Goal: Find specific page/section: Find specific page/section

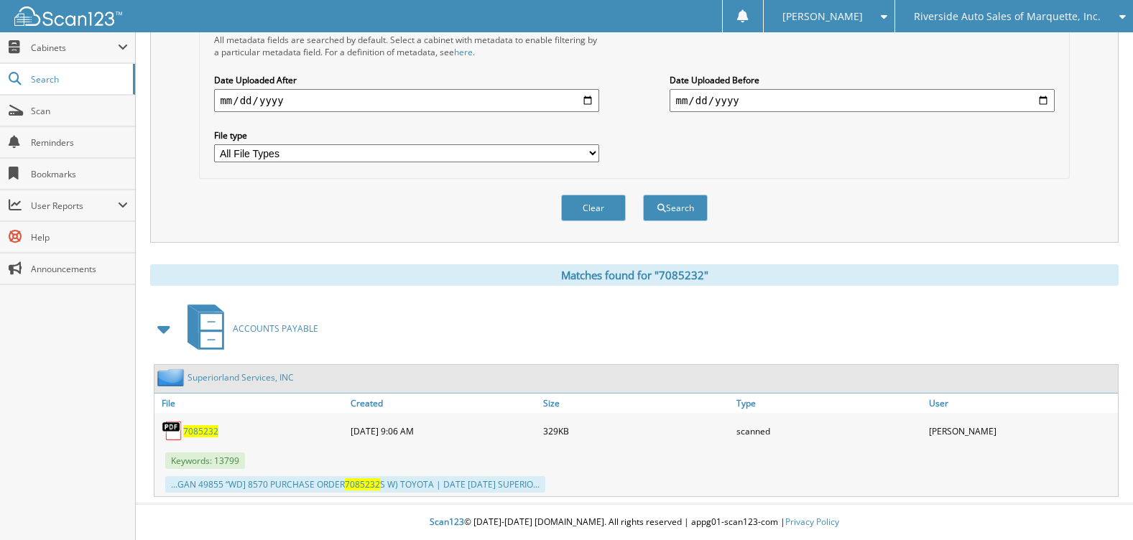
scroll to position [366, 0]
click at [1056, 20] on span "Riverside Auto Sales of Marquette, Inc." at bounding box center [1006, 16] width 187 height 9
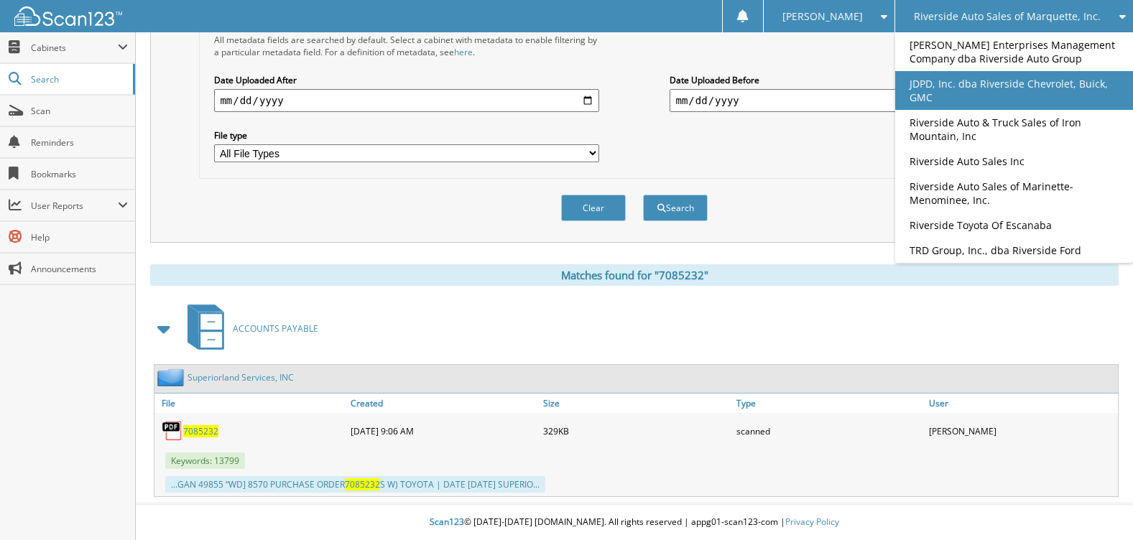
click at [1011, 84] on link "JDPD, Inc. dba Riverside Chevrolet, Buick, GMC" at bounding box center [1014, 90] width 238 height 39
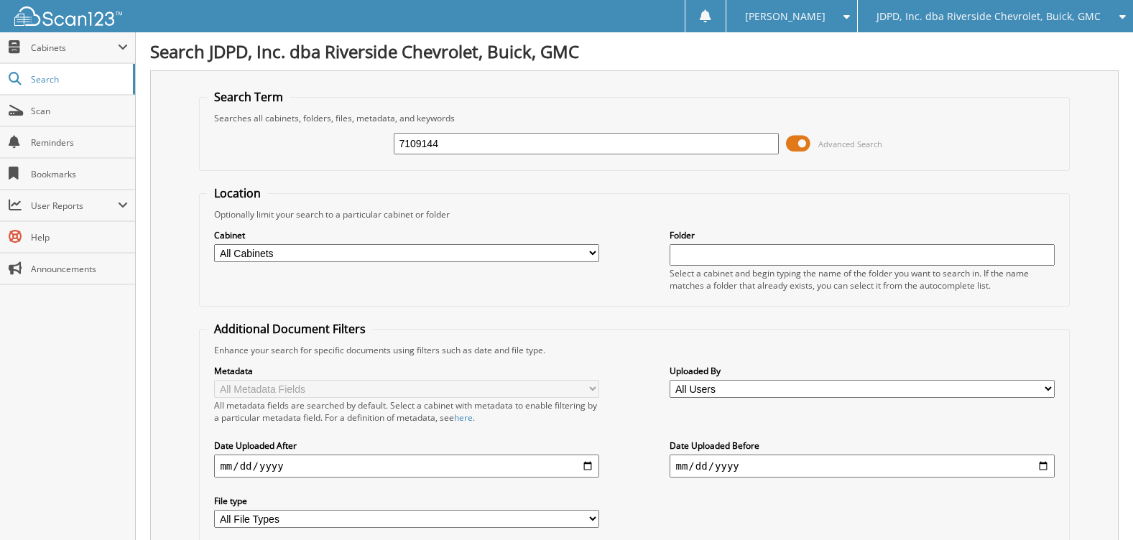
type input "7109144"
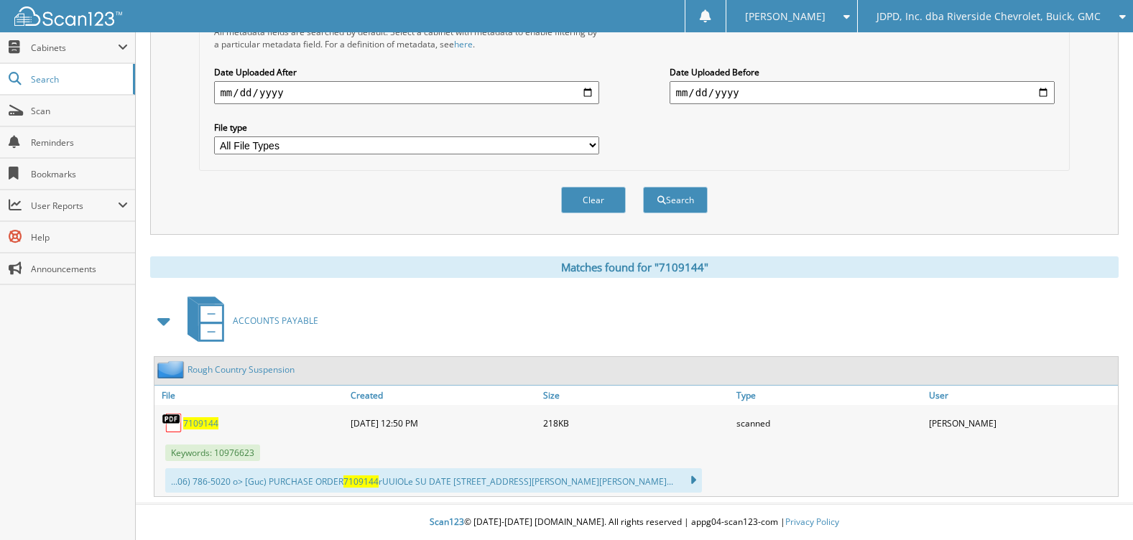
click at [206, 424] on span "7109144" at bounding box center [200, 423] width 35 height 12
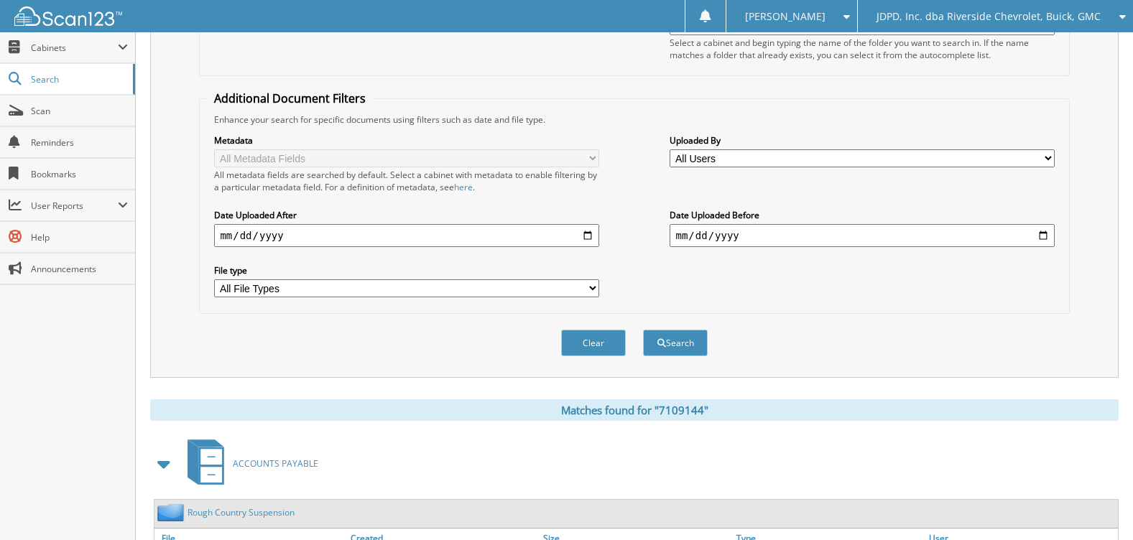
scroll to position [87, 0]
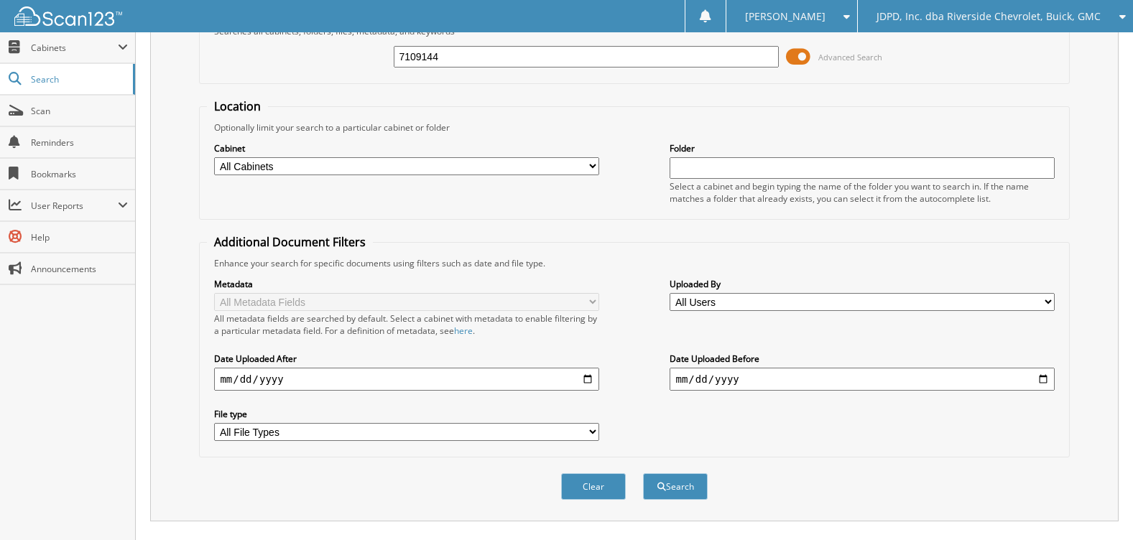
drag, startPoint x: 462, startPoint y: 62, endPoint x: 303, endPoint y: 75, distance: 160.0
click at [303, 75] on div "7109144 Advanced Search" at bounding box center [634, 56] width 854 height 39
type input "215533"
click at [643, 473] on button "Search" at bounding box center [675, 486] width 65 height 27
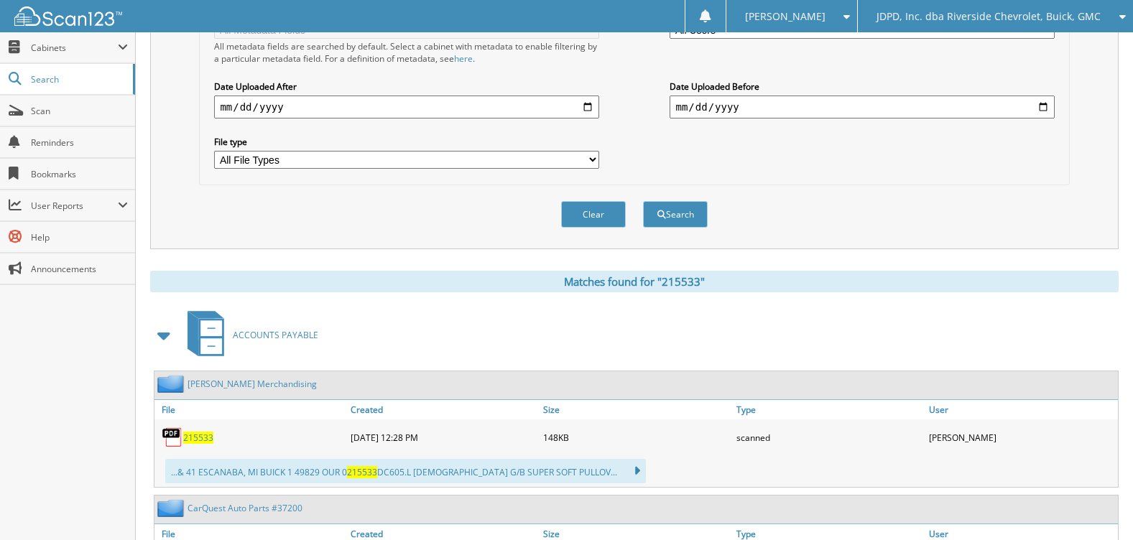
scroll to position [575, 0]
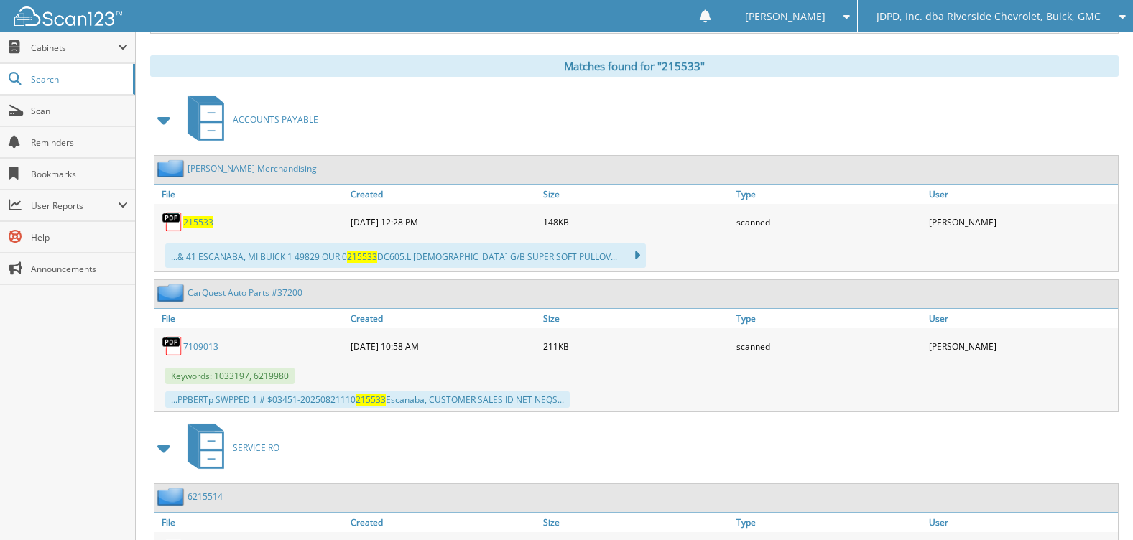
click at [205, 224] on span "215533" at bounding box center [198, 222] width 30 height 12
click at [540, 124] on div "ACCOUNTS PAYABLE" at bounding box center [634, 119] width 968 height 57
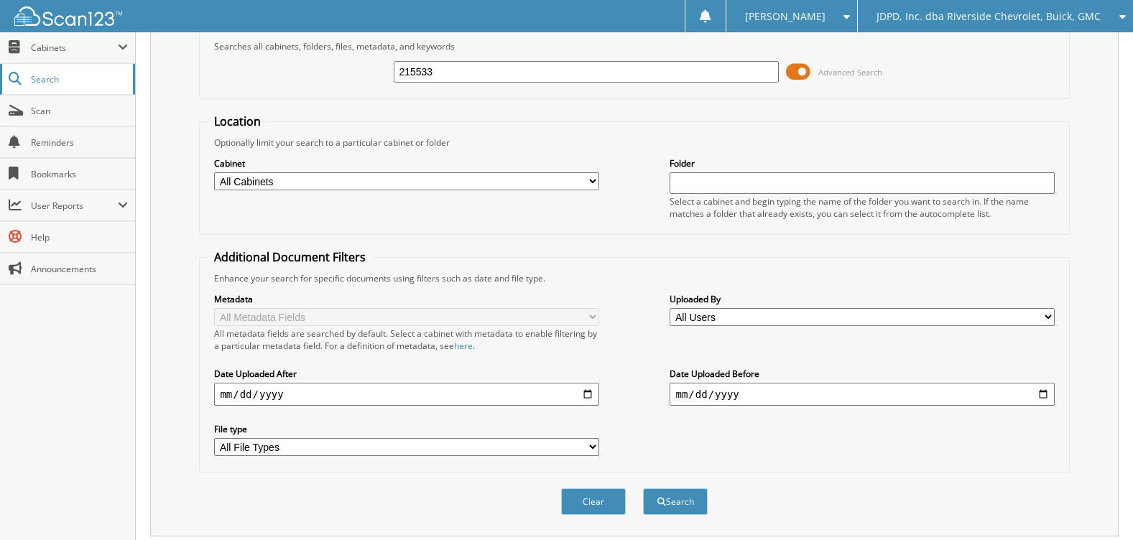
scroll to position [0, 0]
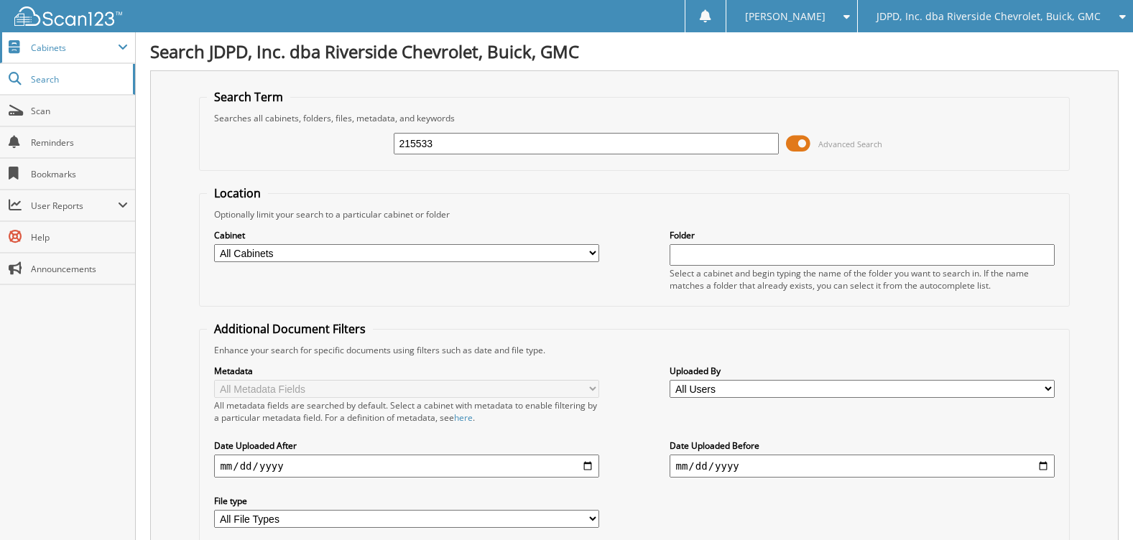
click at [27, 55] on span "Cabinets" at bounding box center [67, 47] width 135 height 31
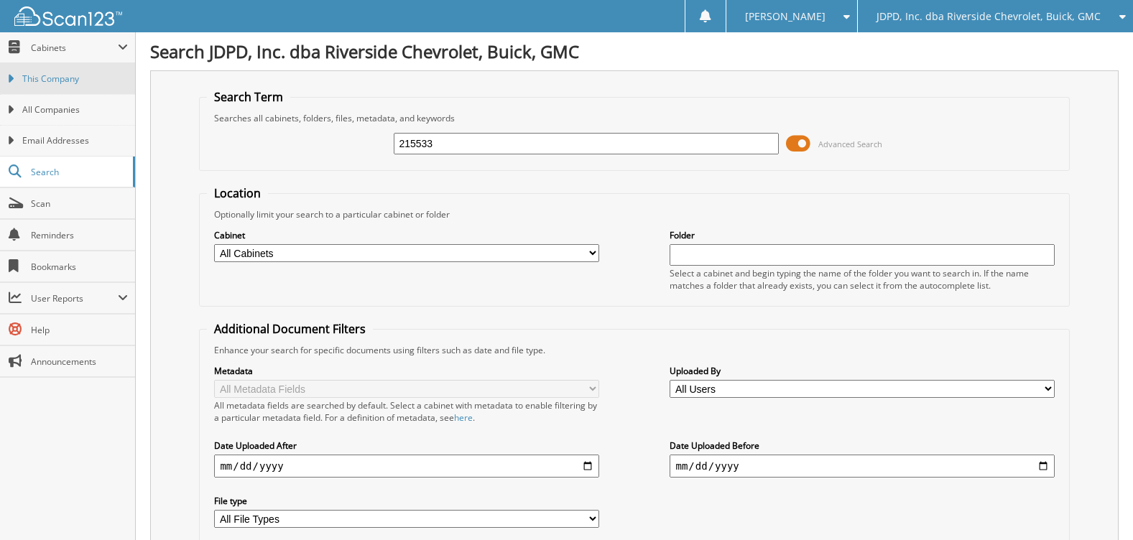
click at [47, 85] on link "This Company" at bounding box center [67, 78] width 135 height 31
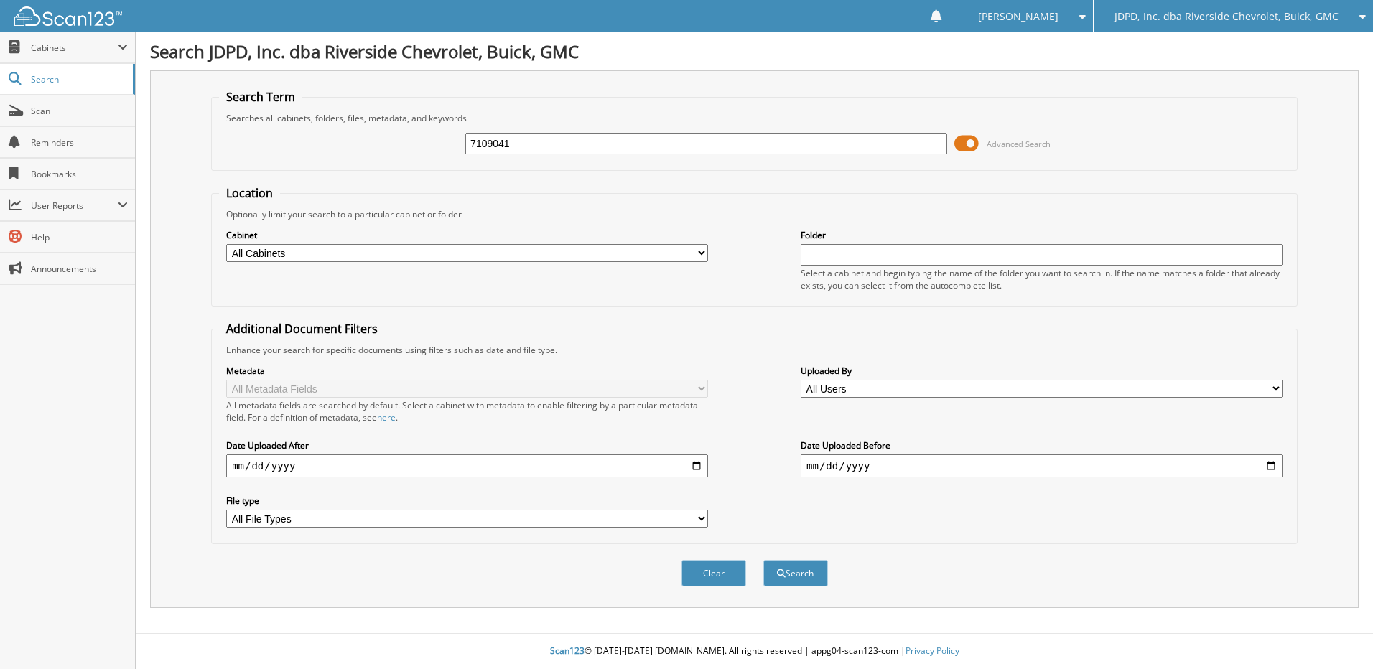
type input "7109041"
click at [763, 560] on button "Search" at bounding box center [795, 573] width 65 height 27
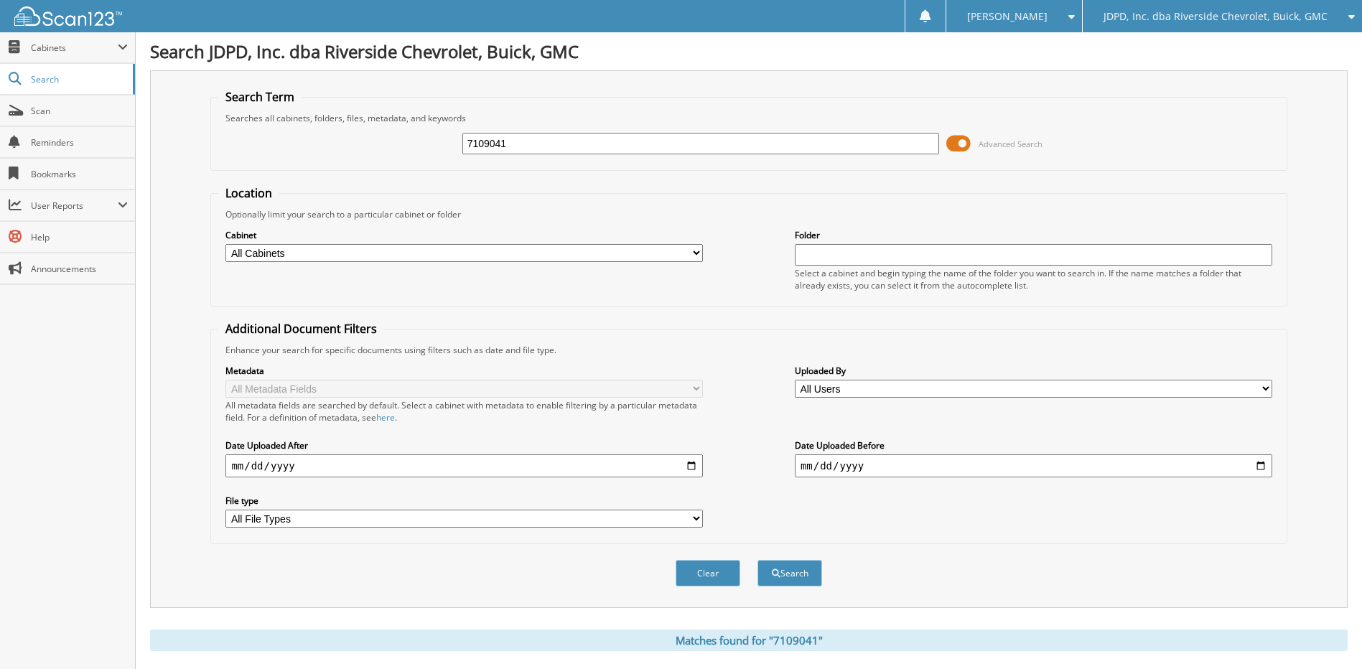
scroll to position [237, 0]
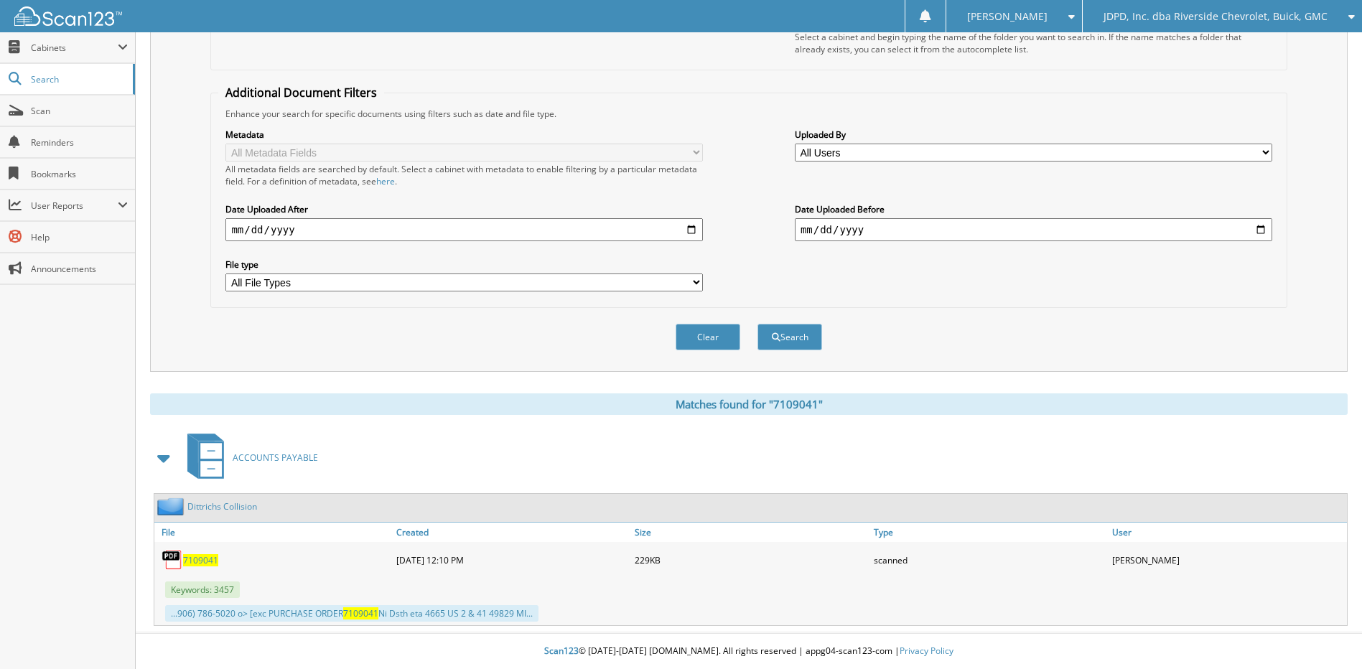
click at [196, 560] on span "7109041" at bounding box center [200, 560] width 35 height 12
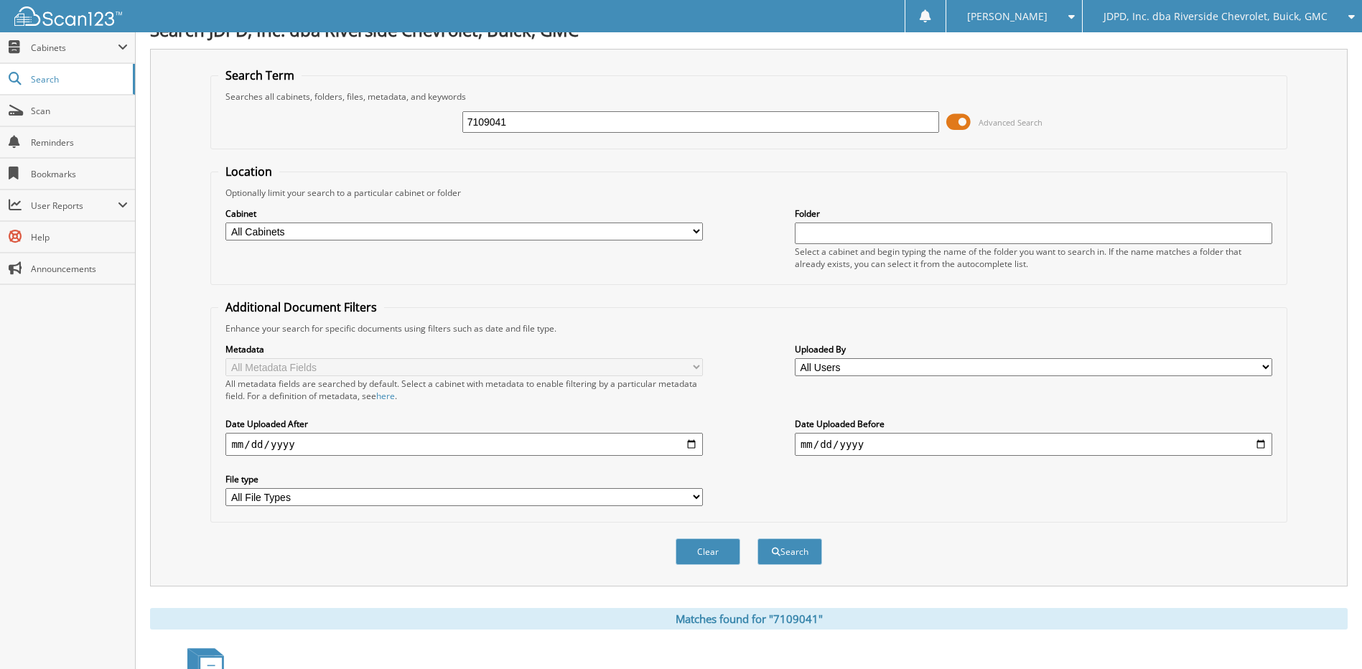
scroll to position [0, 0]
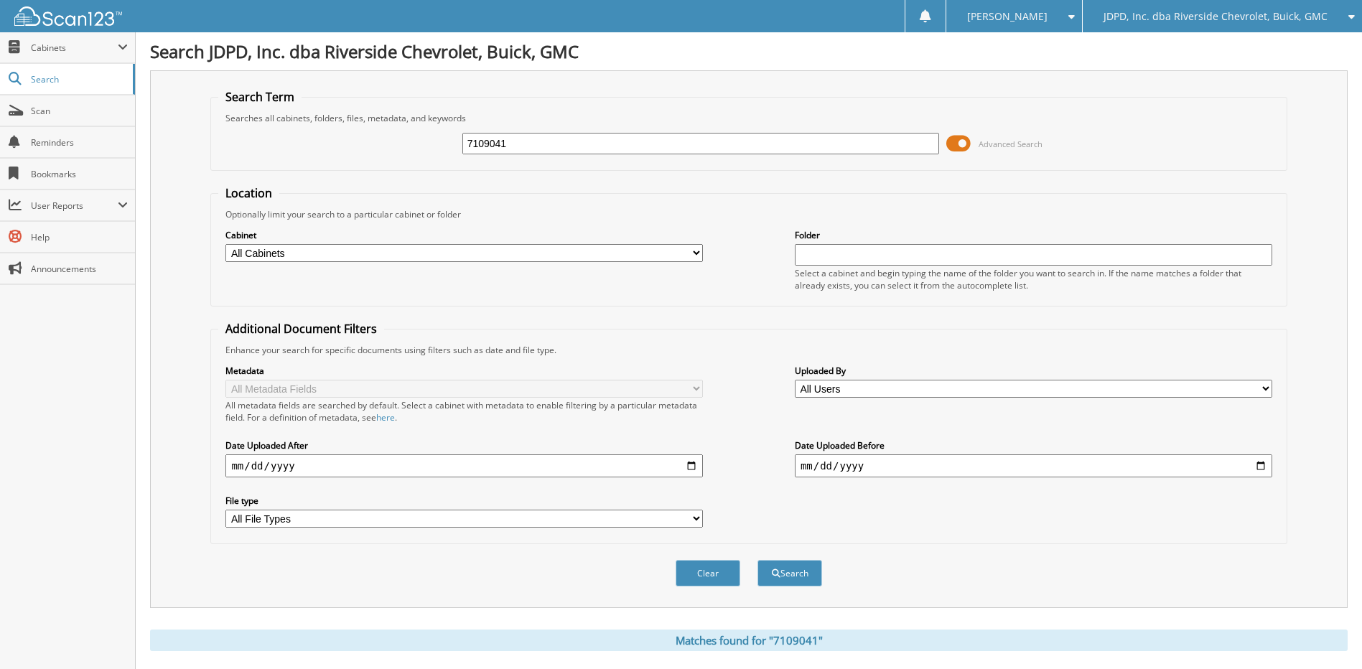
drag, startPoint x: 513, startPoint y: 147, endPoint x: 434, endPoint y: 145, distance: 79.7
click at [434, 145] on div "7109041 Advanced Search" at bounding box center [748, 143] width 1061 height 39
type input "3453"
click at [758, 560] on button "Search" at bounding box center [790, 573] width 65 height 27
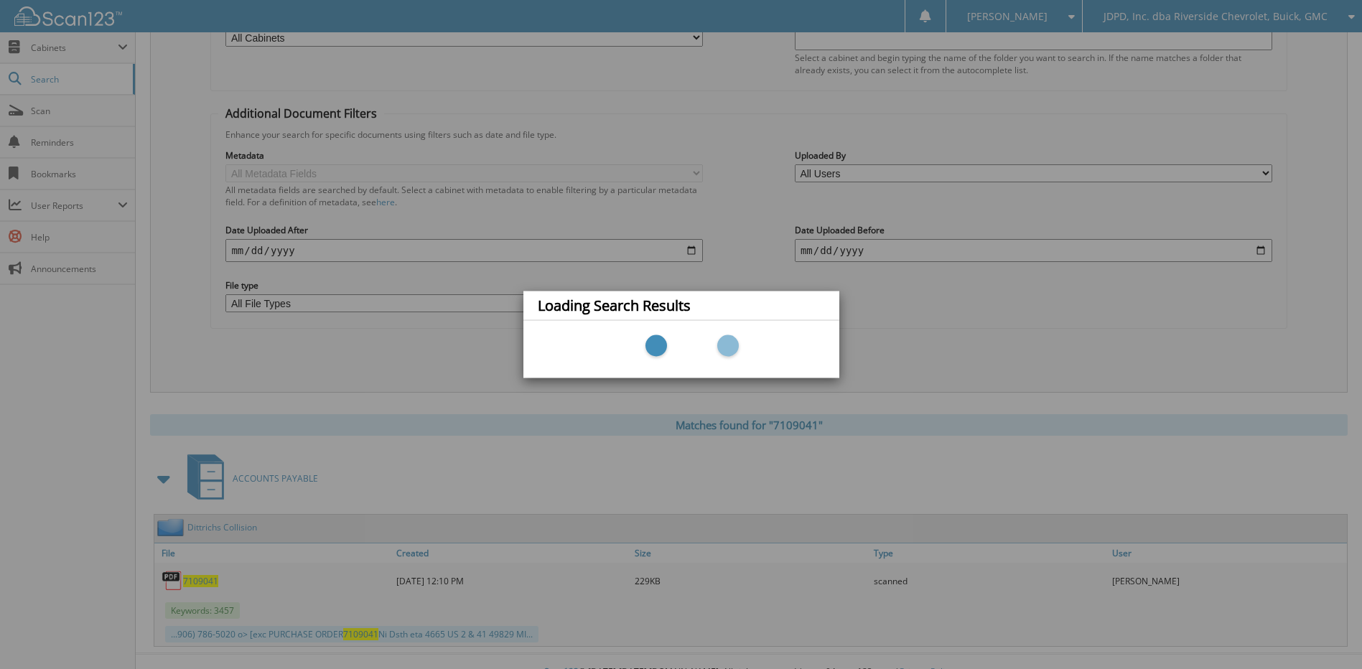
scroll to position [237, 0]
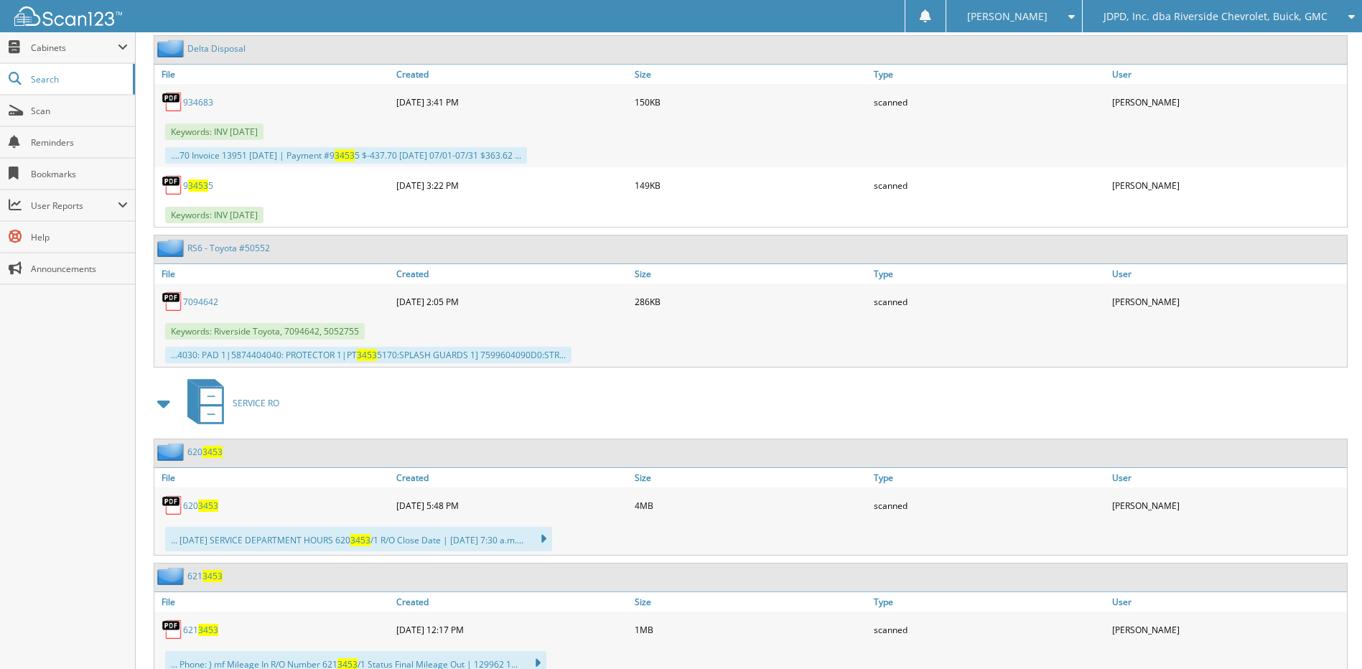
scroll to position [5745, 0]
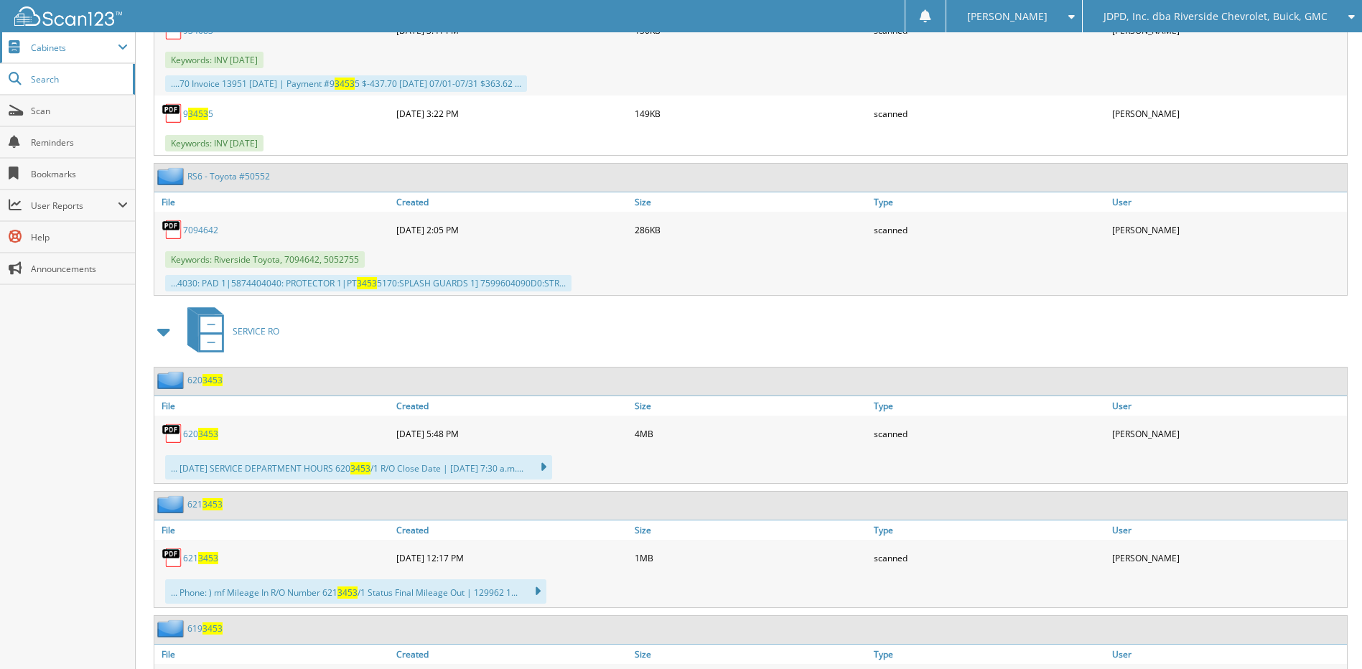
click at [53, 47] on span "Cabinets" at bounding box center [74, 48] width 87 height 12
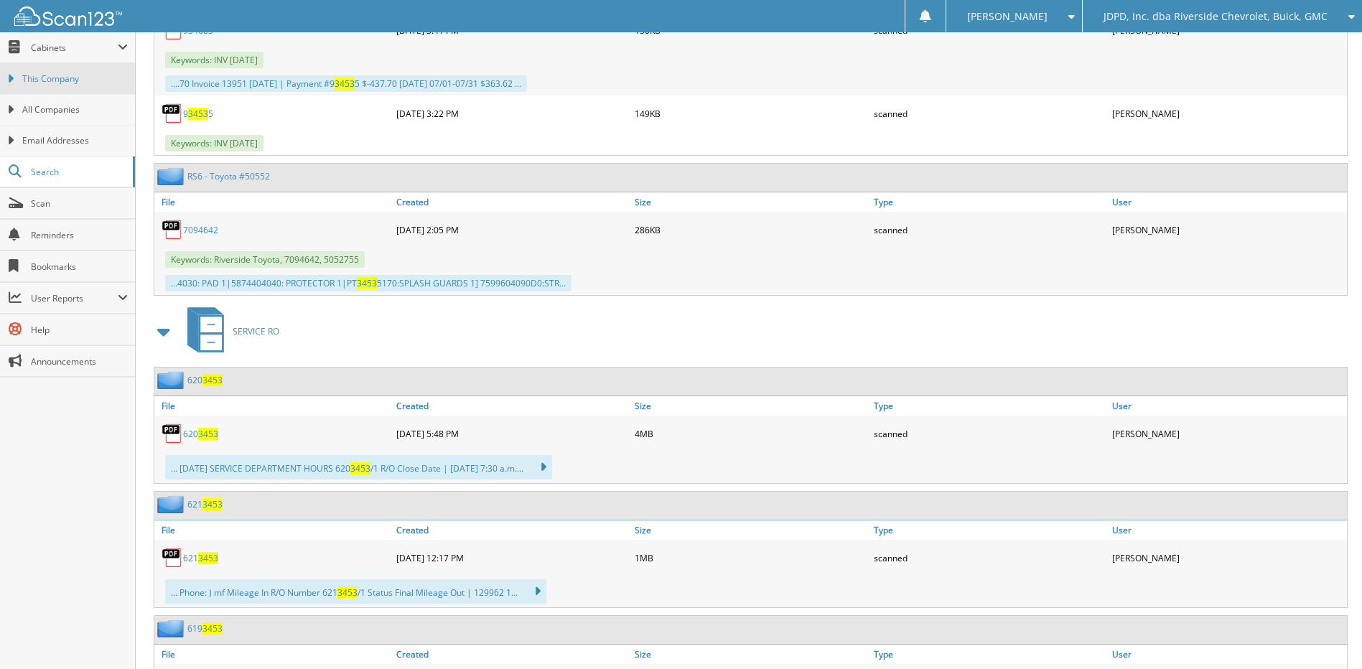
click at [55, 77] on span "This Company" at bounding box center [75, 79] width 106 height 13
